Goal: Transaction & Acquisition: Purchase product/service

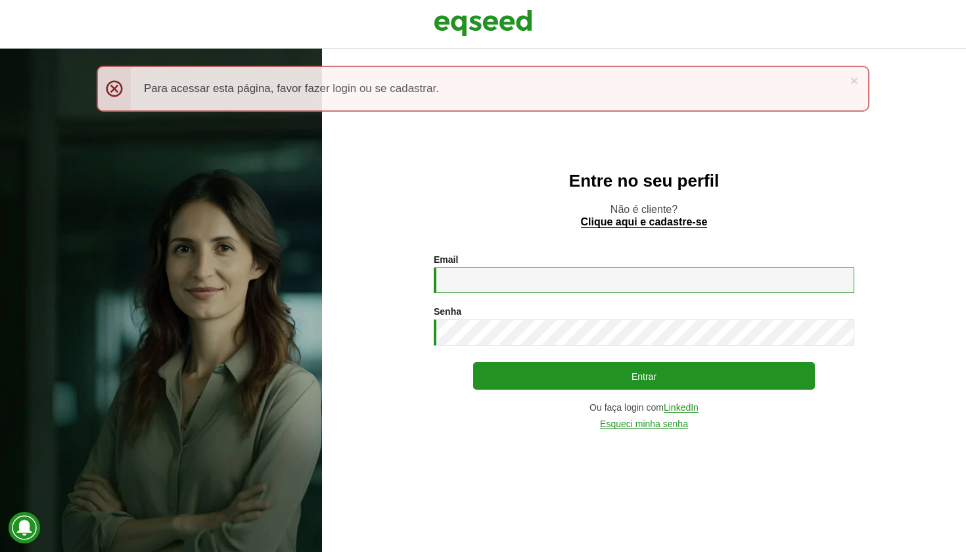
type input "**********"
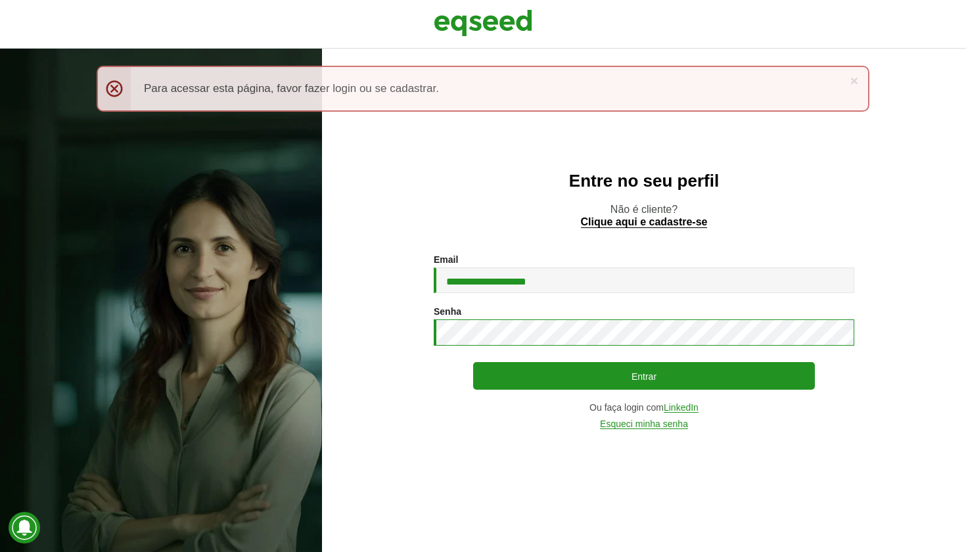
click at [644, 376] on button "Entrar" at bounding box center [644, 376] width 342 height 28
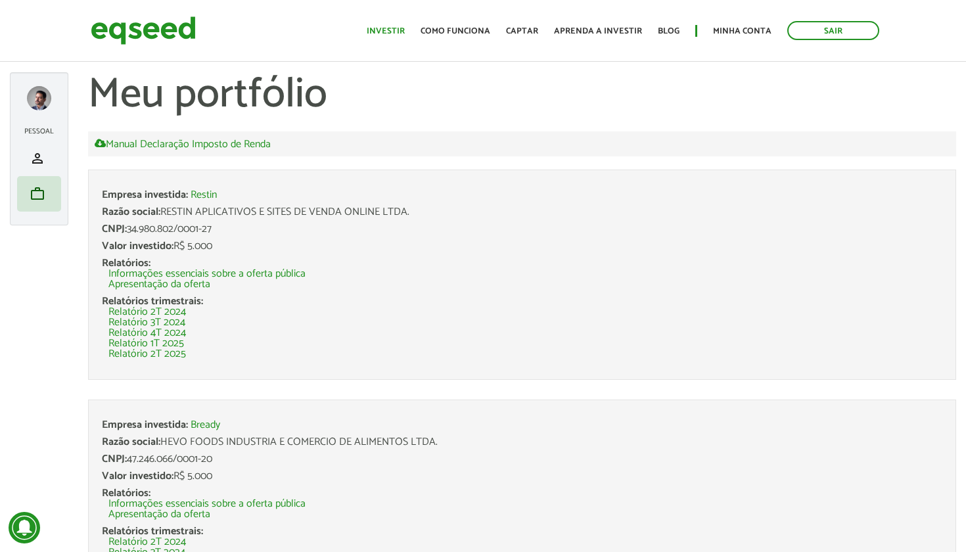
click at [401, 33] on link "Investir" at bounding box center [386, 31] width 38 height 9
